Goal: Navigation & Orientation: Find specific page/section

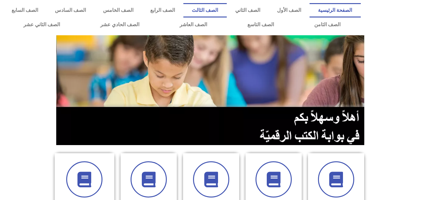
click at [226, 10] on link "الصف الثالث" at bounding box center [204, 10] width 43 height 14
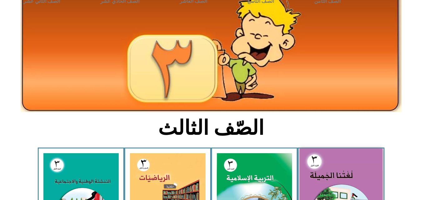
scroll to position [62, 0]
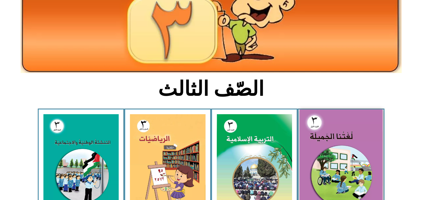
click at [344, 132] on img at bounding box center [340, 161] width 83 height 102
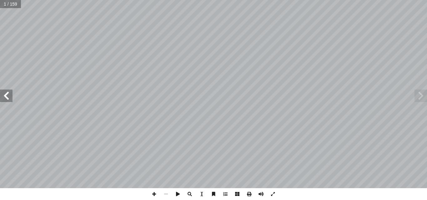
click at [7, 98] on span at bounding box center [6, 96] width 12 height 12
